Goal: Information Seeking & Learning: Learn about a topic

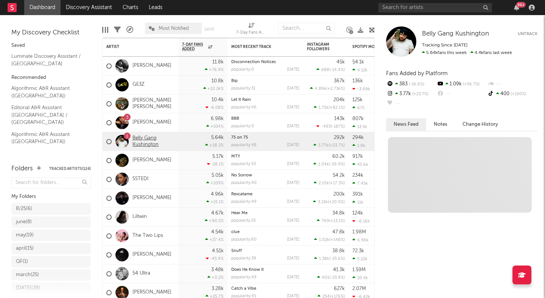
click at [140, 140] on link "Belly Gang Kushington" at bounding box center [153, 141] width 42 height 13
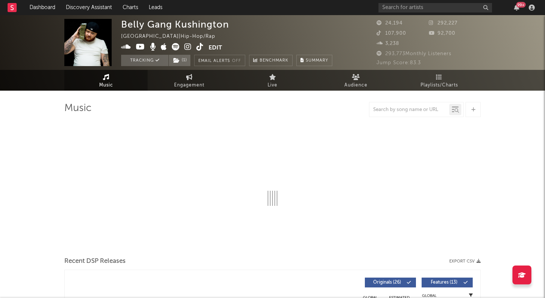
select select "6m"
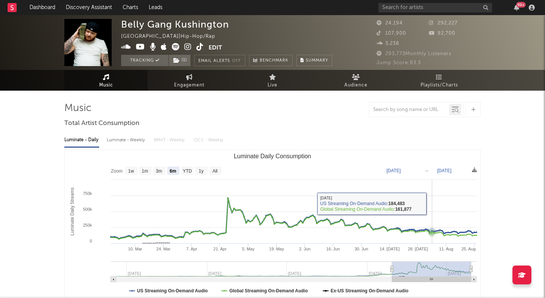
click at [432, 204] on rect "Luminate Daily Consumption" at bounding box center [272, 225] width 415 height 151
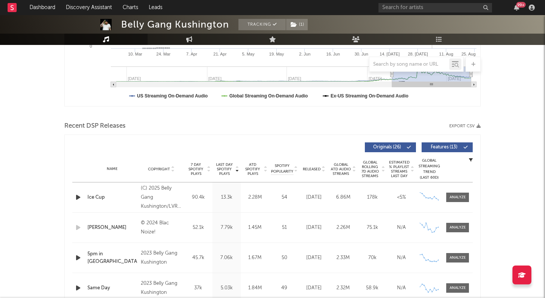
scroll to position [200, 0]
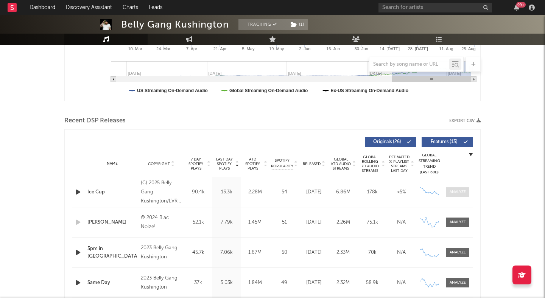
click at [454, 190] on div at bounding box center [457, 192] width 16 height 6
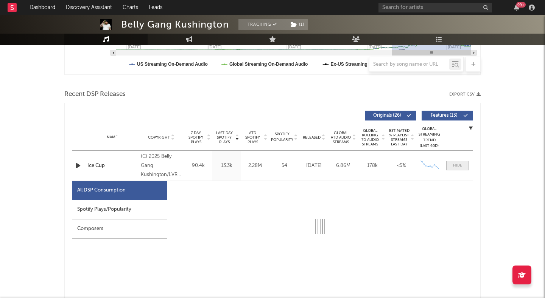
scroll to position [322, 0]
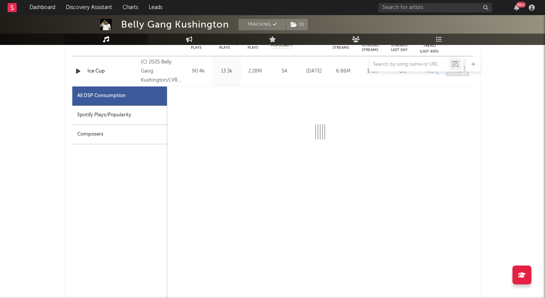
select select "6m"
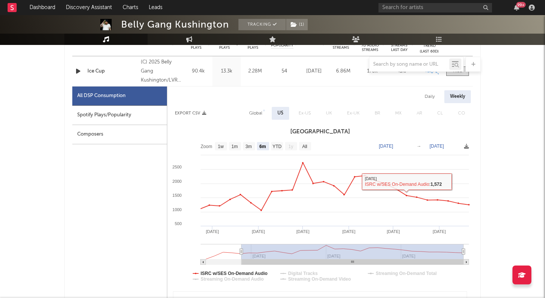
click at [426, 99] on div "Daily" at bounding box center [430, 96] width 22 height 13
select select "6m"
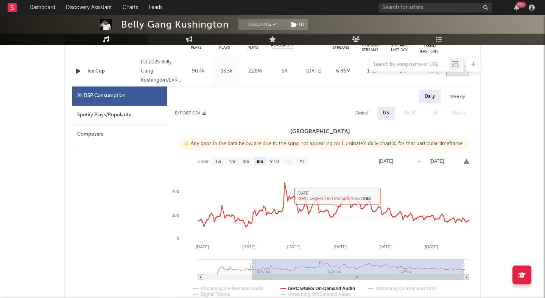
click at [453, 76] on span at bounding box center [457, 71] width 23 height 9
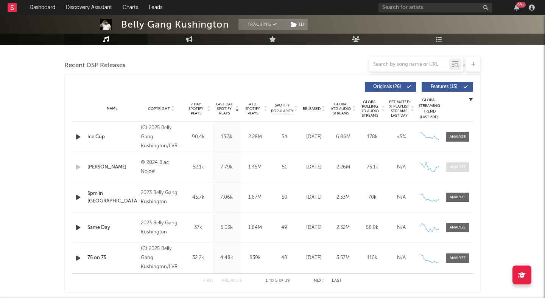
scroll to position [252, 0]
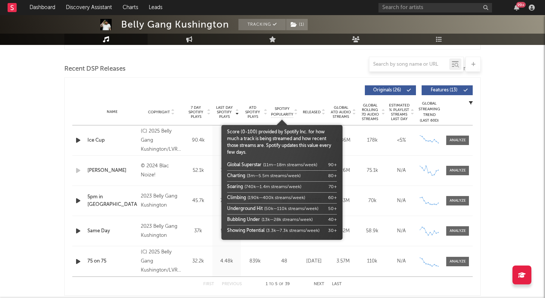
click at [286, 113] on span "Spotify Popularity" at bounding box center [282, 111] width 22 height 11
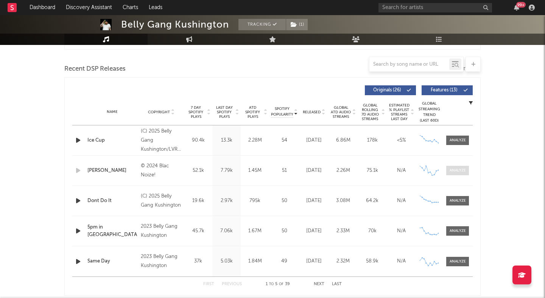
click at [457, 171] on div at bounding box center [457, 171] width 16 height 6
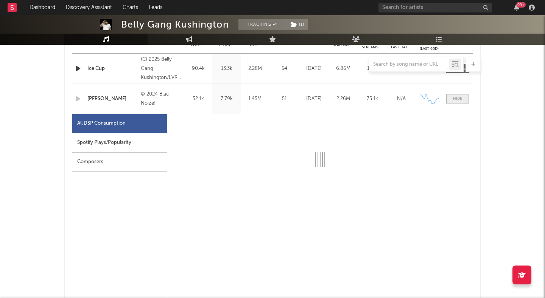
select select "6m"
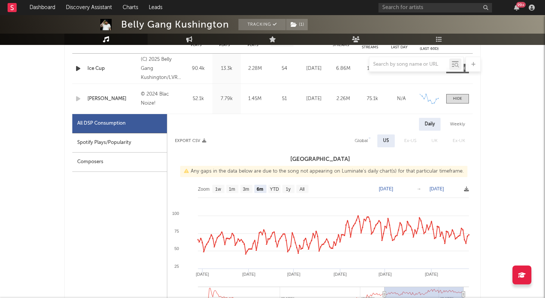
scroll to position [331, 0]
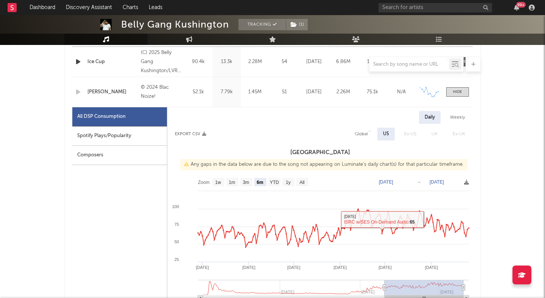
click at [455, 118] on div "Weekly" at bounding box center [457, 117] width 26 height 13
select select "6m"
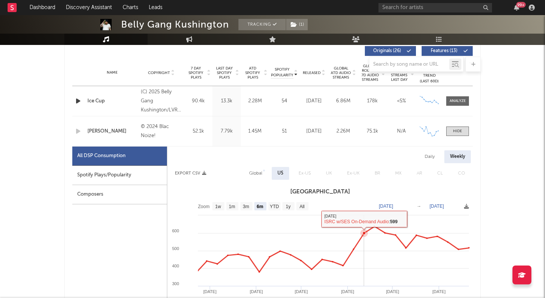
scroll to position [290, 0]
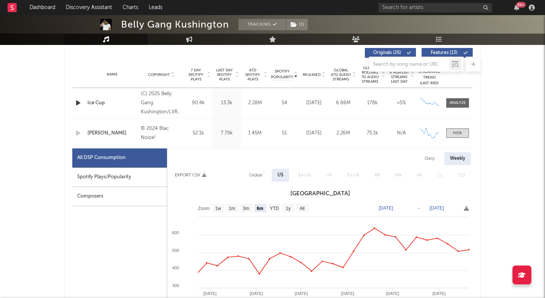
click at [456, 138] on div "Name [PERSON_NAME] Copyright © 2024 Blac Noize! Label Blac Noize! Album Names A…" at bounding box center [272, 133] width 400 height 30
click at [456, 129] on span at bounding box center [457, 133] width 23 height 9
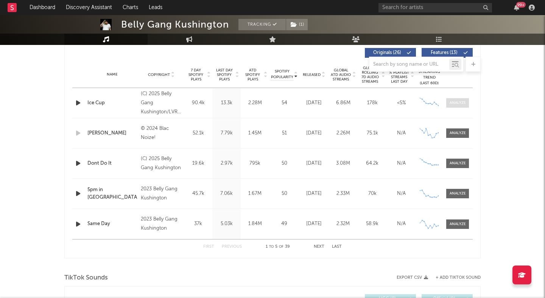
click at [457, 103] on div at bounding box center [457, 103] width 16 height 6
select select "6m"
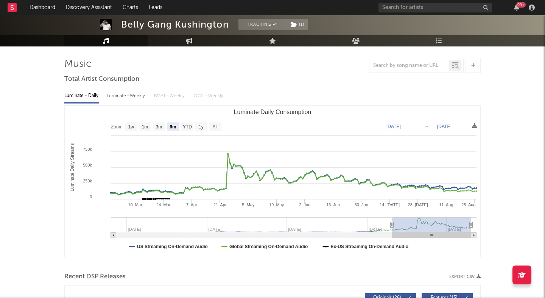
scroll to position [35, 0]
